Goal: Information Seeking & Learning: Compare options

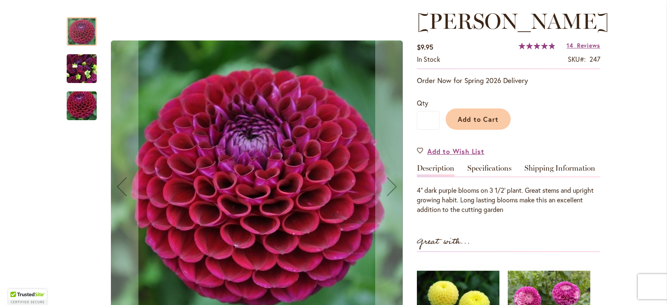
scroll to position [125, 0]
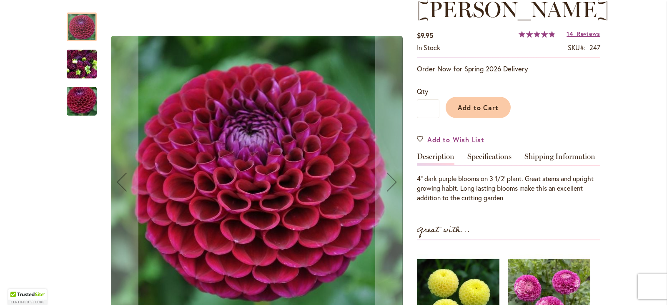
click at [479, 155] on link "Specifications" at bounding box center [489, 159] width 44 height 12
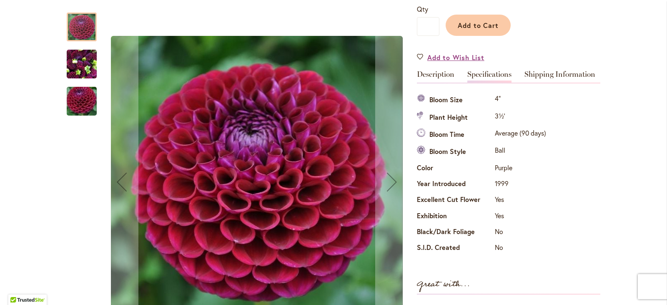
scroll to position [194, 0]
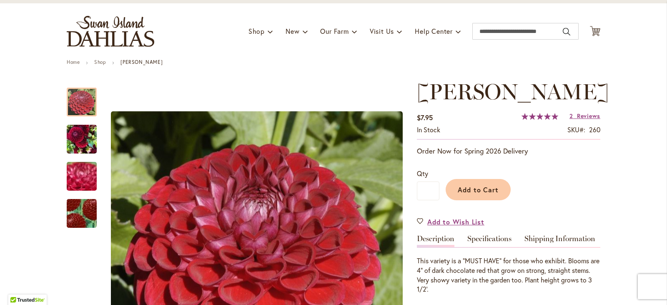
scroll to position [83, 0]
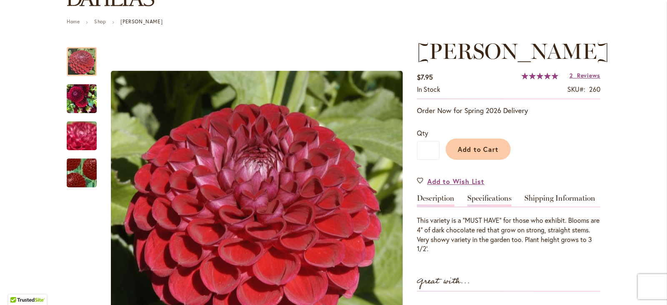
click at [483, 198] on link "Specifications" at bounding box center [489, 200] width 44 height 12
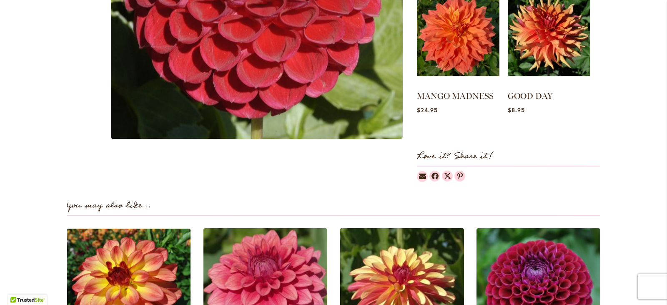
scroll to position [610, 0]
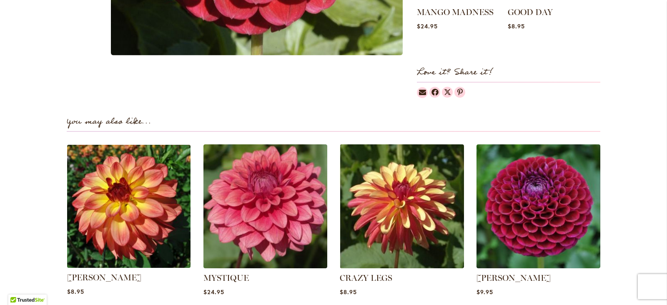
click at [140, 224] on img at bounding box center [128, 205] width 129 height 129
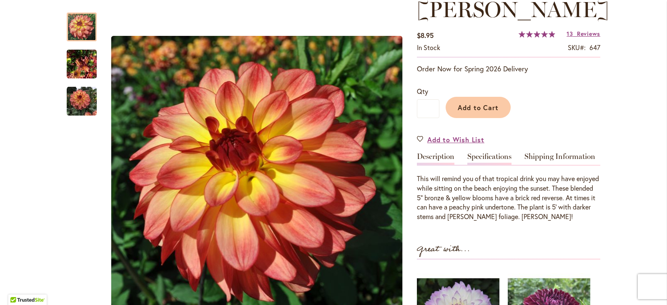
click at [488, 155] on link "Specifications" at bounding box center [489, 159] width 44 height 12
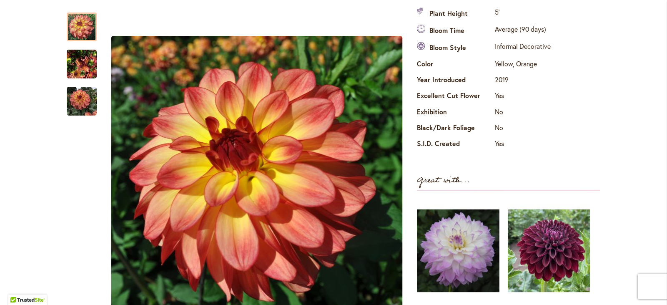
scroll to position [360, 0]
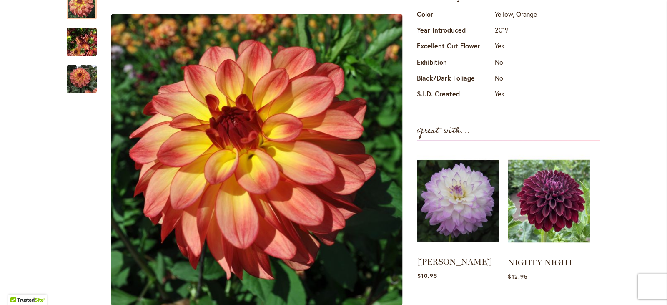
click at [466, 178] on img at bounding box center [458, 201] width 82 height 102
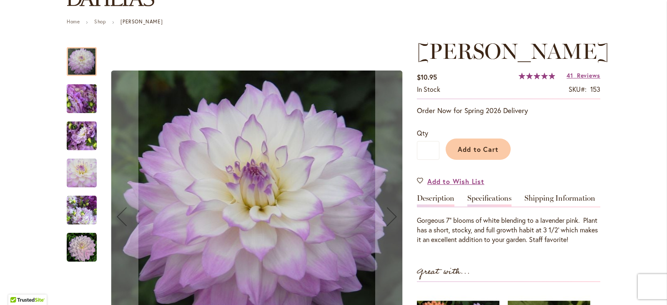
click at [489, 206] on link "Specifications" at bounding box center [489, 200] width 44 height 12
